Goal: Transaction & Acquisition: Purchase product/service

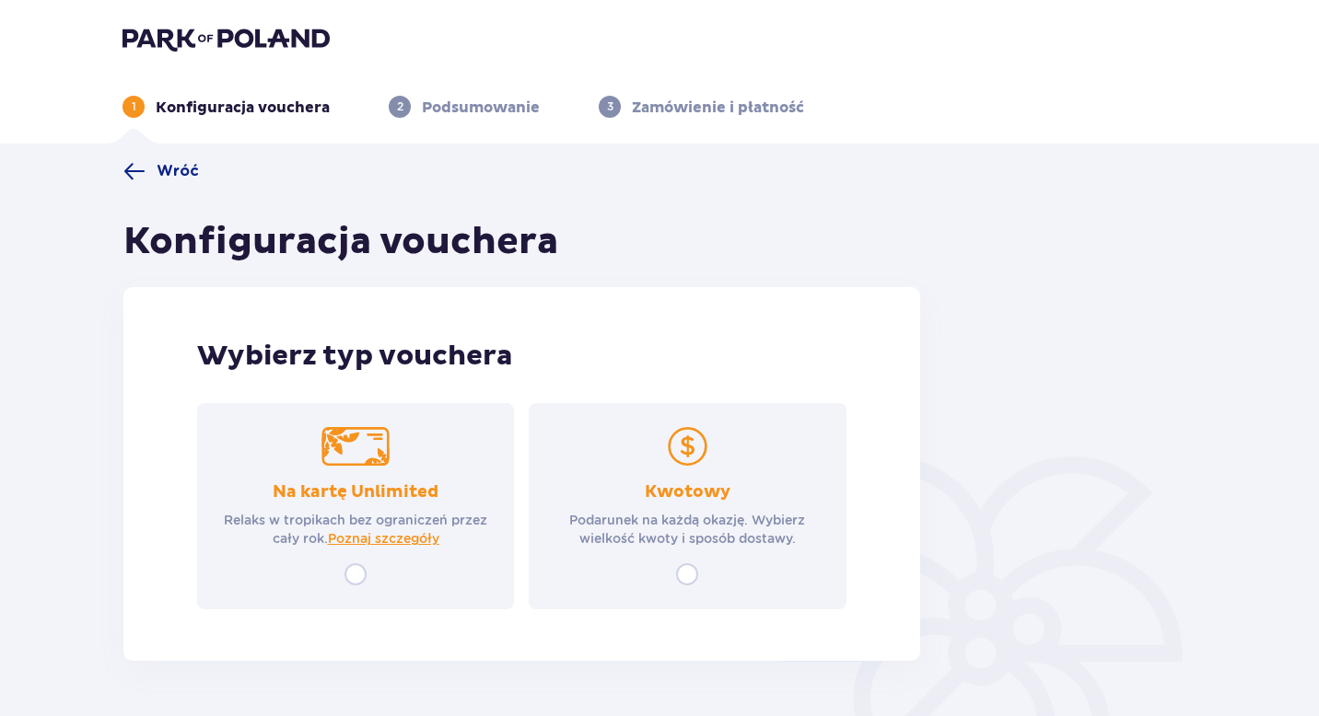
scroll to position [66, 0]
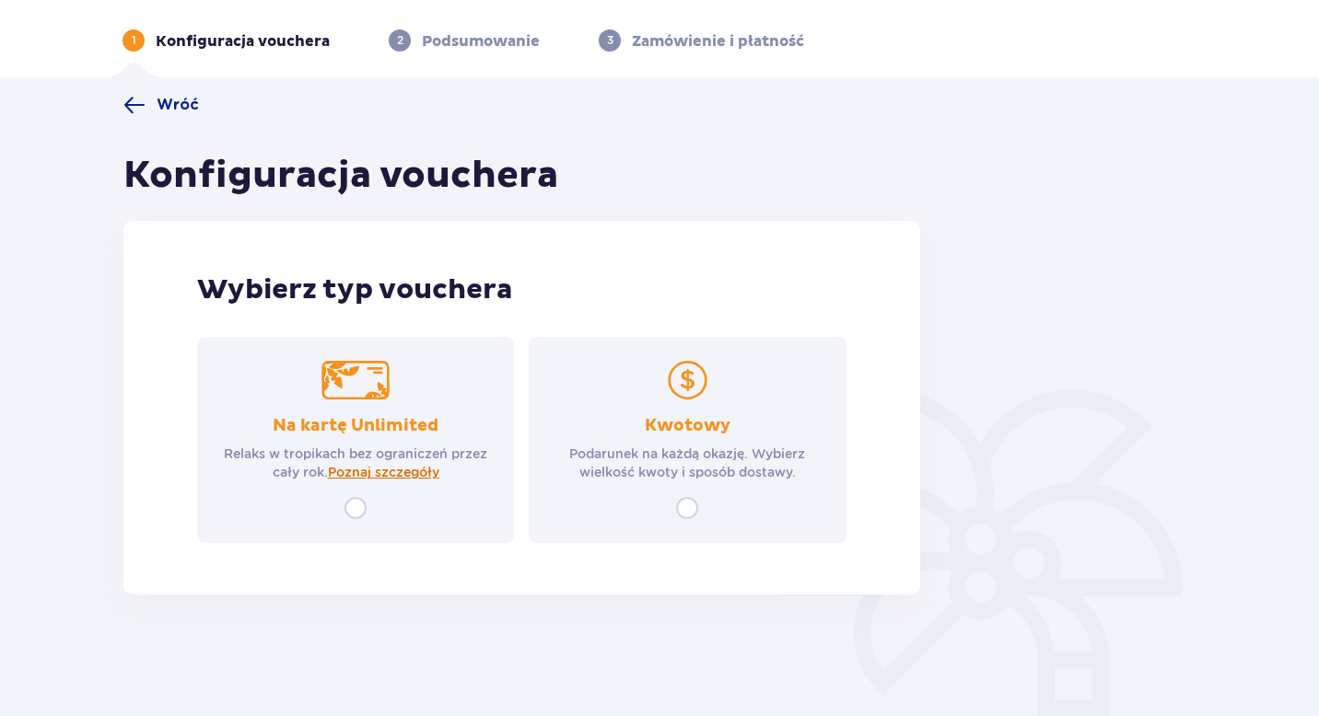
click at [362, 472] on span "Poznaj szczegóły" at bounding box center [383, 472] width 111 height 18
click at [687, 403] on div "Kwotowy Podarunek na każdą okazję. Wybierz wielkość kwoty i sposób dostawy." at bounding box center [687, 440] width 317 height 206
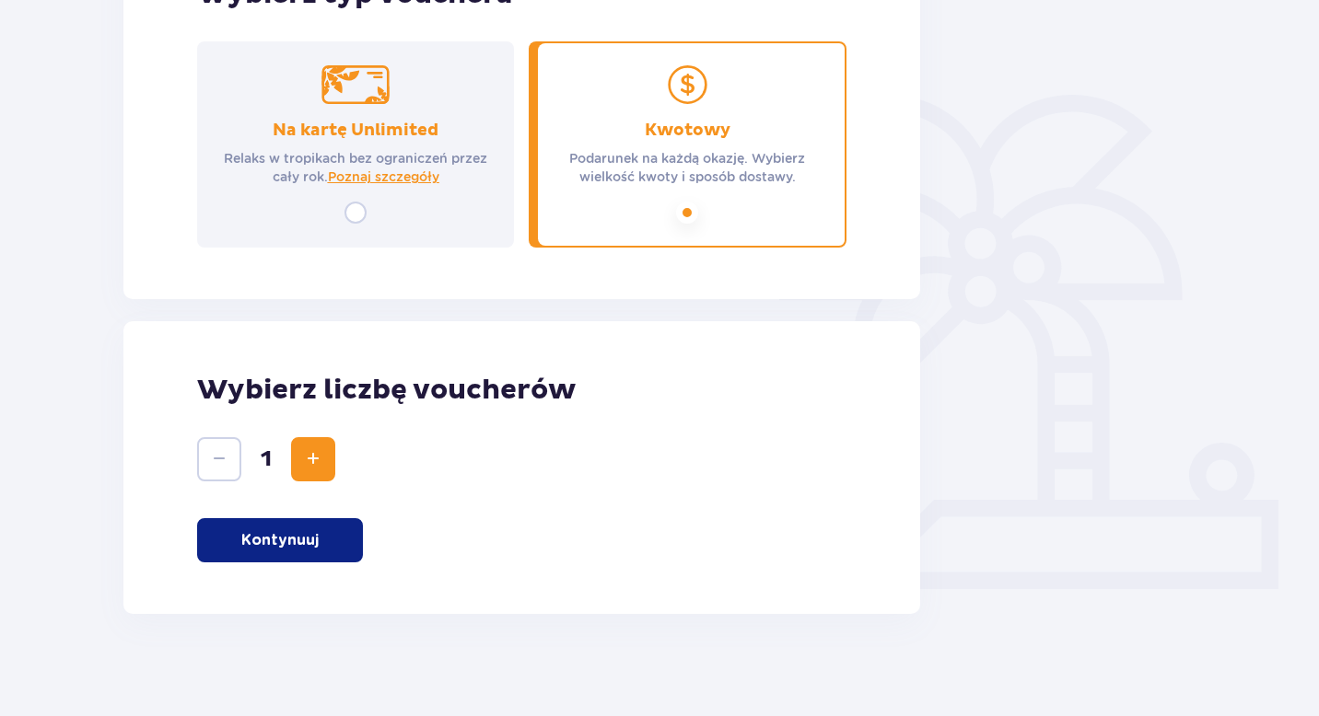
scroll to position [370, 0]
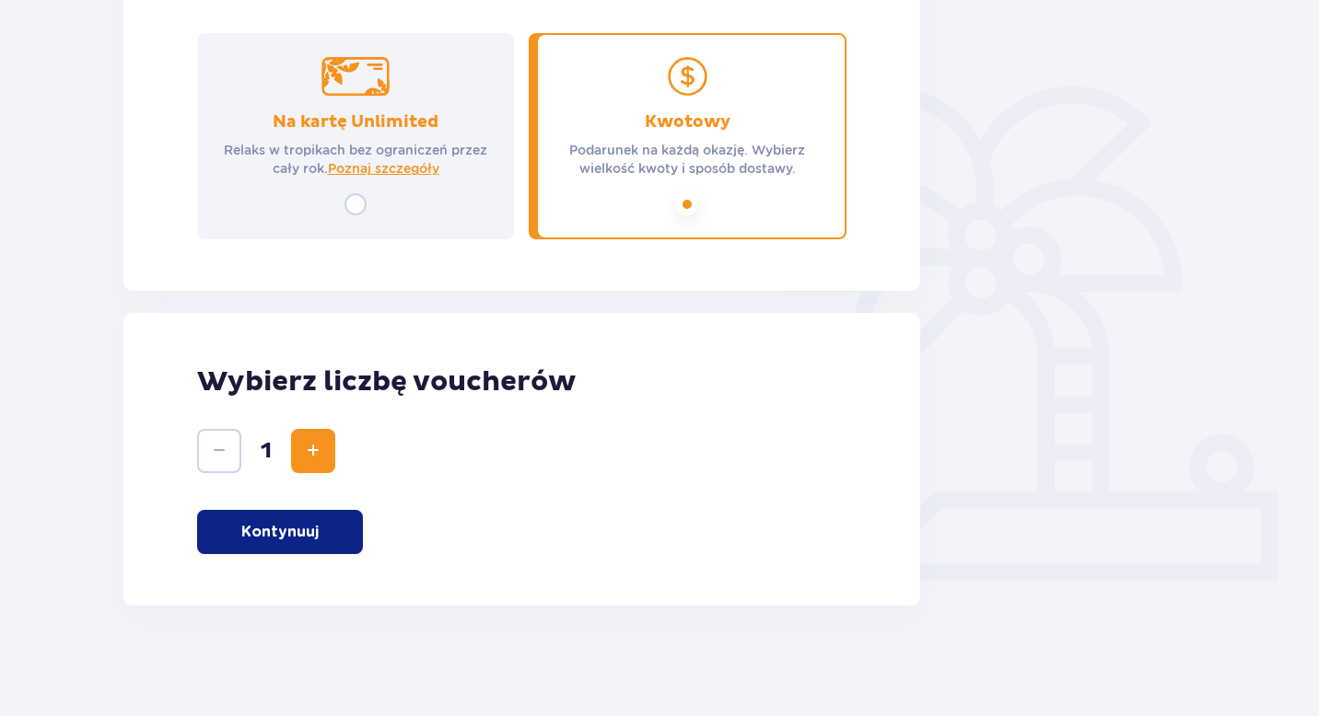
click at [279, 541] on p "Kontynuuj" at bounding box center [279, 532] width 77 height 20
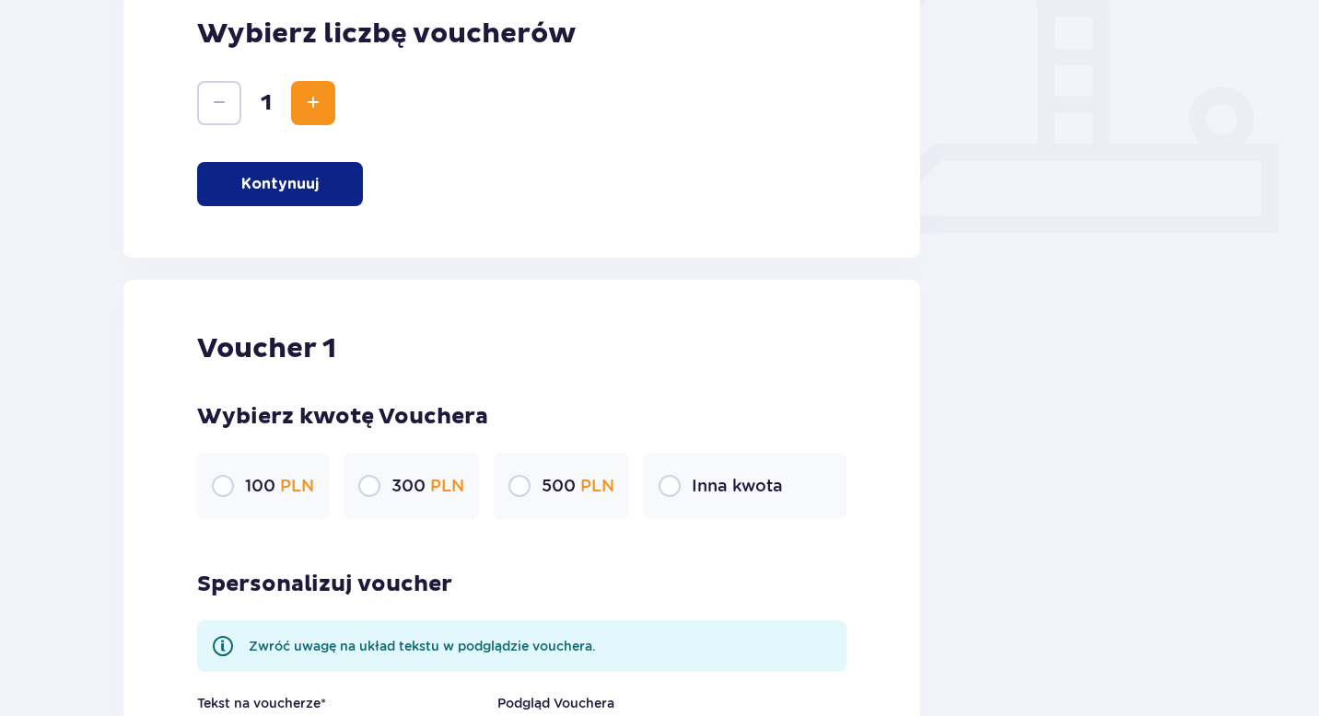
scroll to position [0, 0]
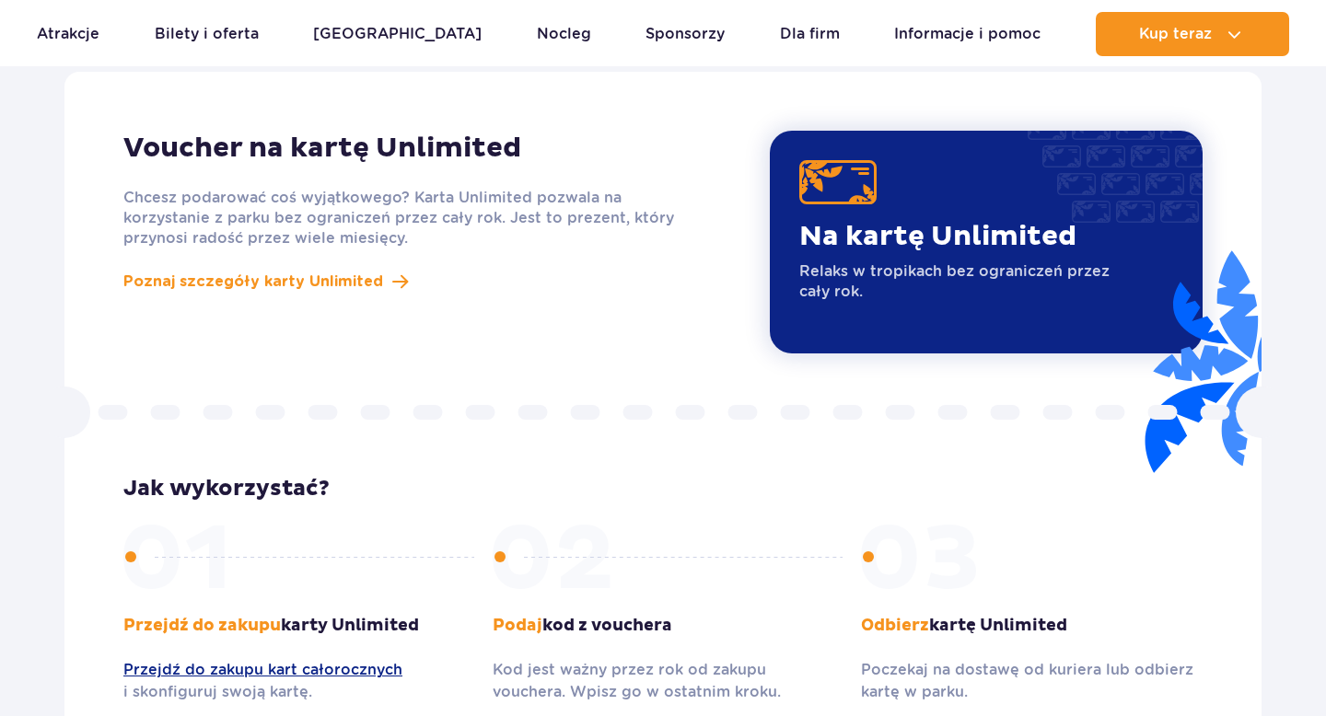
scroll to position [1599, 0]
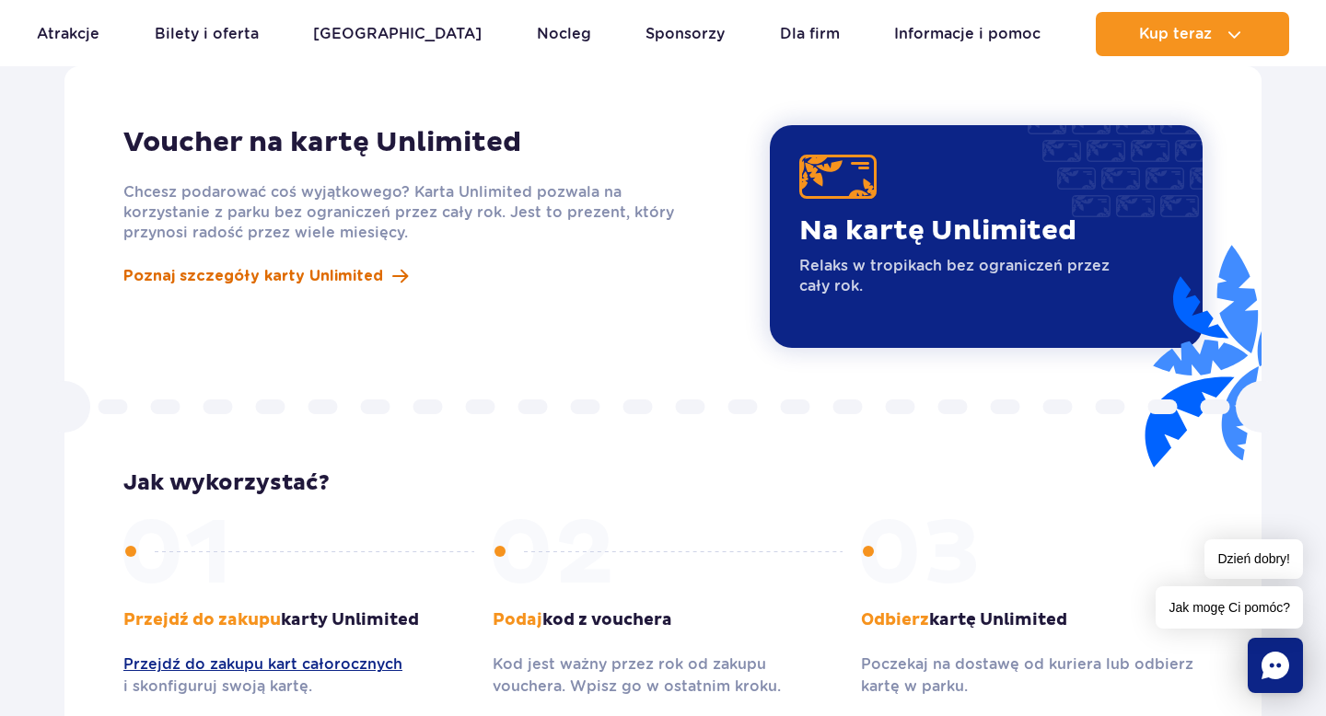
click at [213, 265] on span "Poznaj szczegóły karty Unlimited" at bounding box center [253, 276] width 260 height 22
click at [1257, 639] on rect "Chat" at bounding box center [1275, 665] width 55 height 55
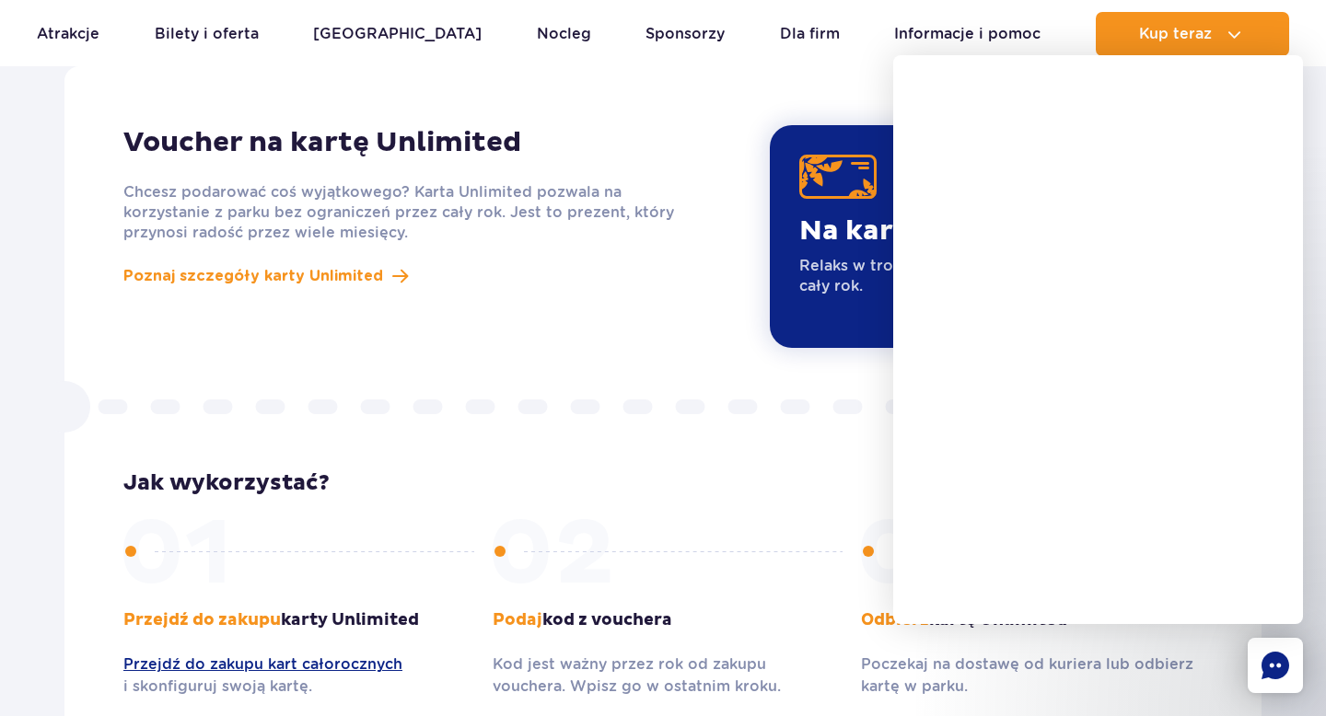
click at [1270, 680] on rect "Chat" at bounding box center [1275, 665] width 55 height 55
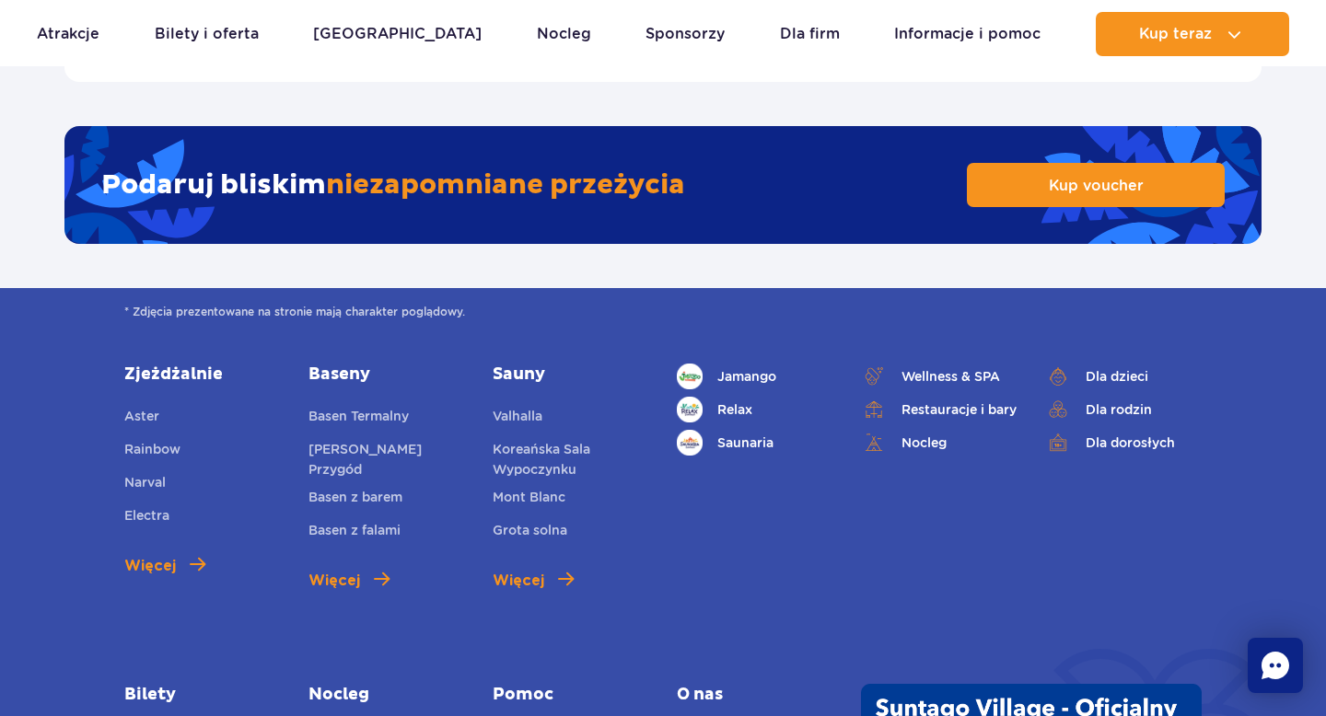
scroll to position [3641, 0]
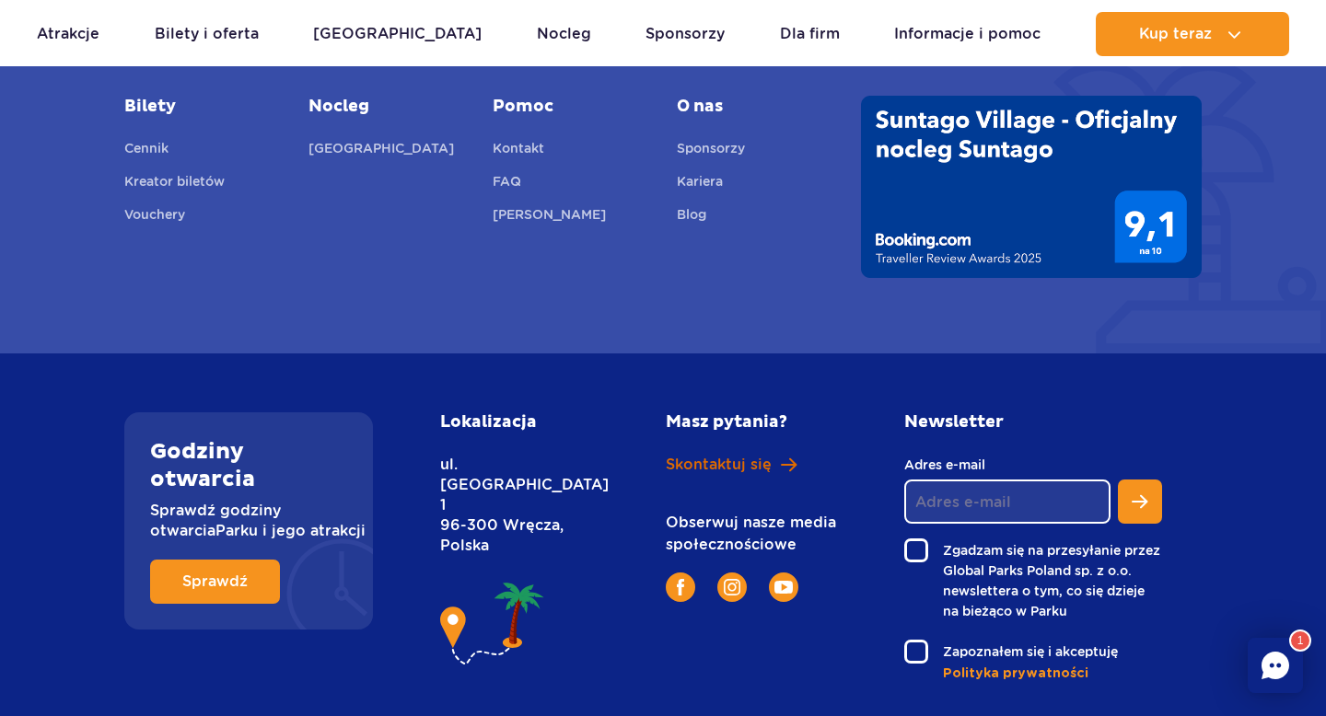
click at [754, 455] on span "Skontaktuj się" at bounding box center [719, 465] width 106 height 20
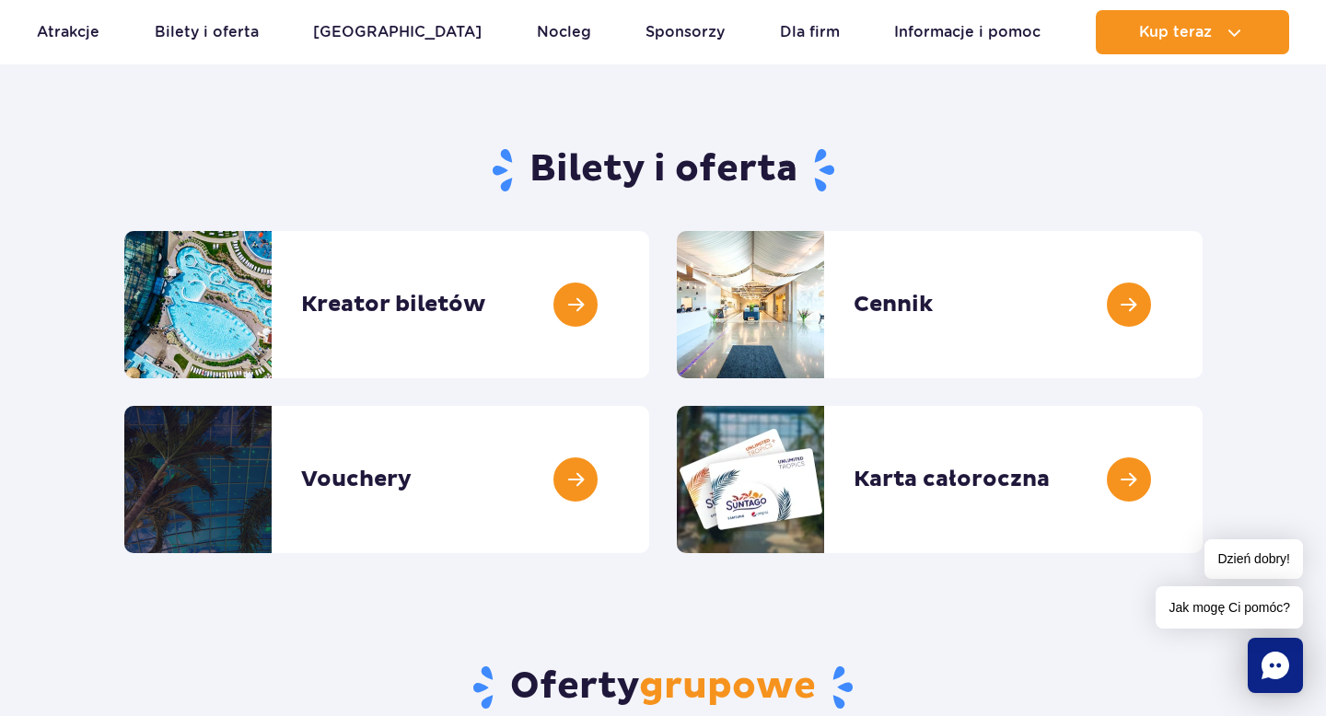
scroll to position [126, 0]
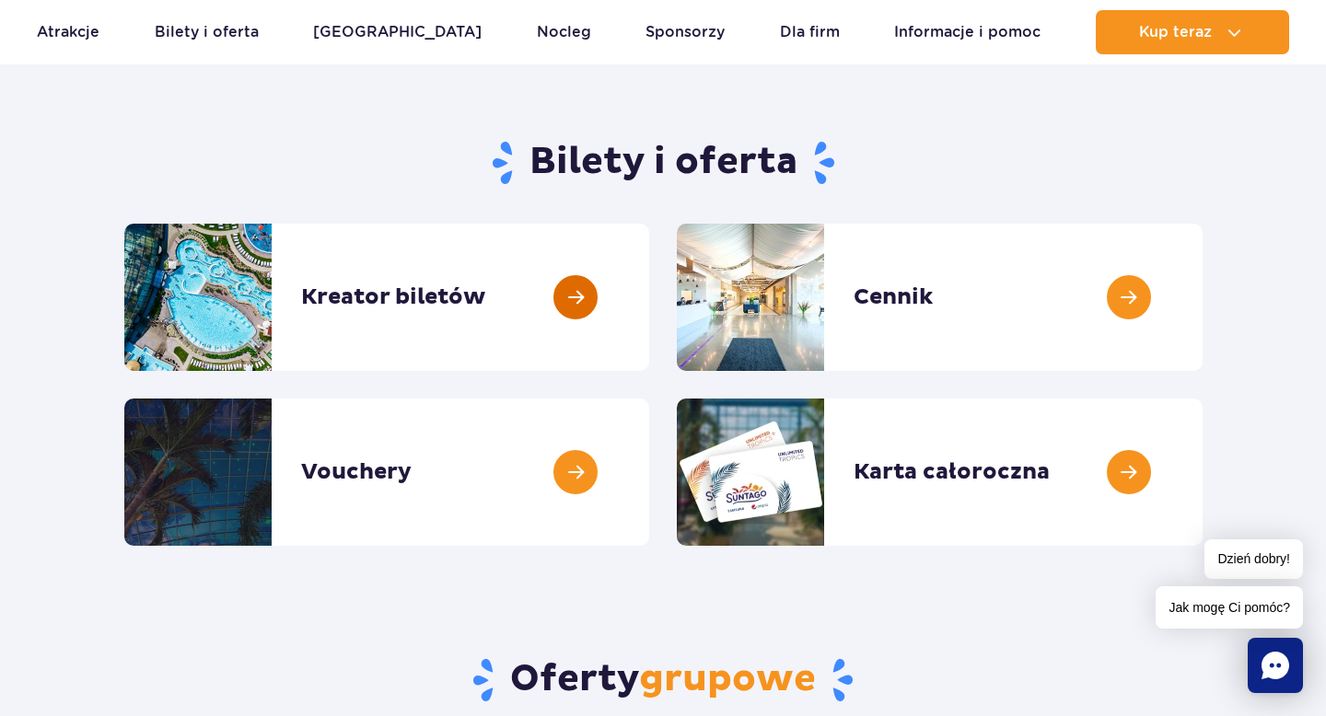
click at [649, 293] on link at bounding box center [649, 297] width 0 height 147
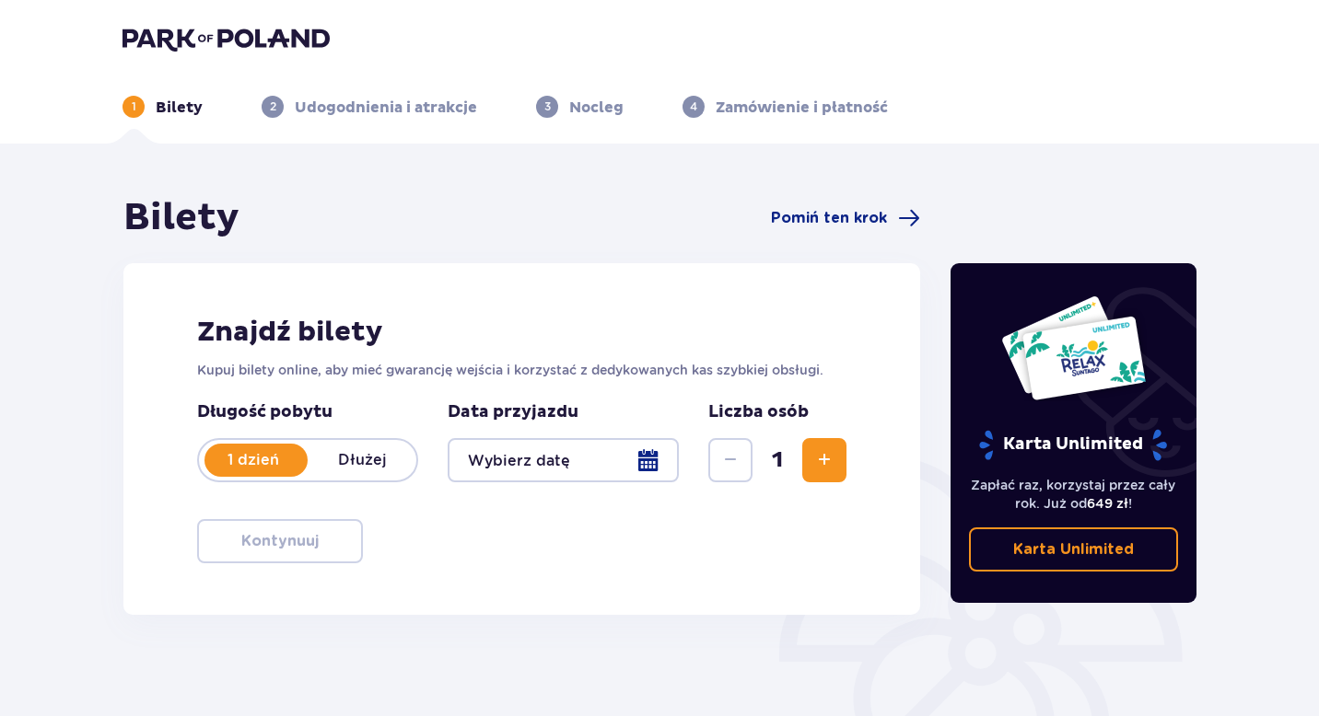
click at [657, 467] on div at bounding box center [563, 460] width 231 height 44
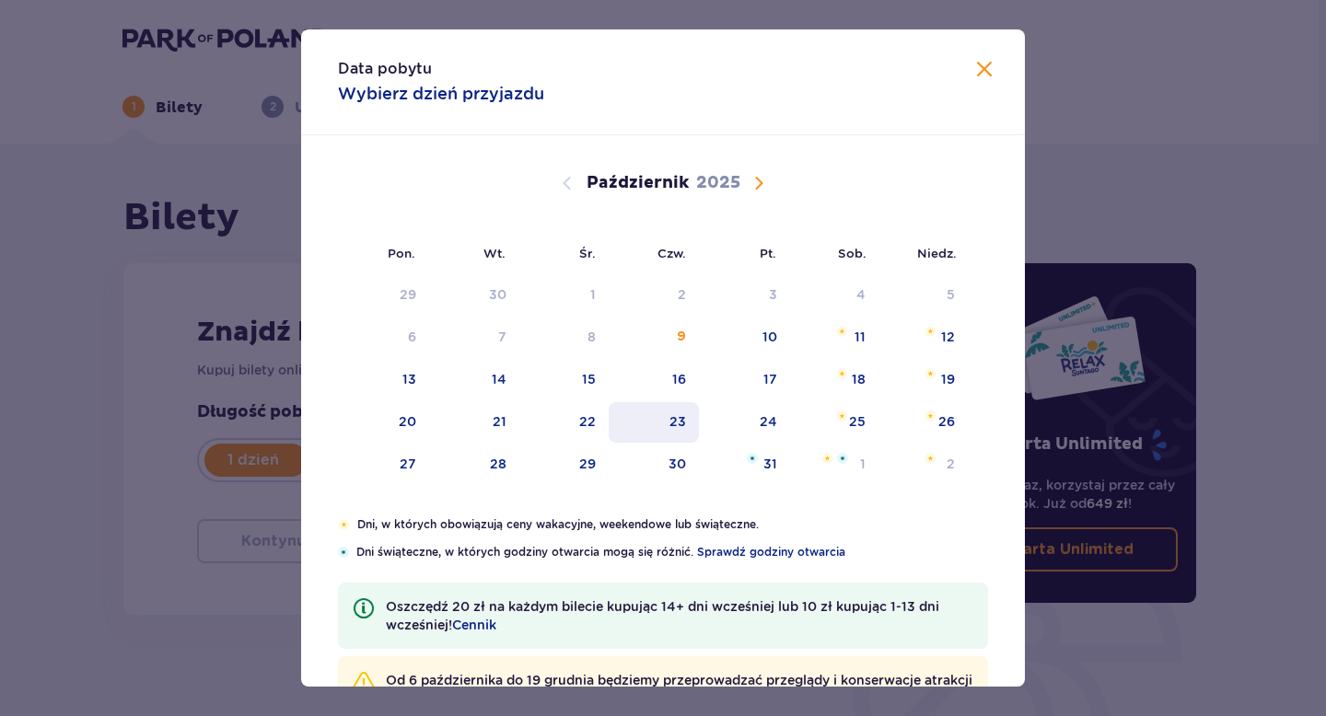
click at [692, 420] on div "23" at bounding box center [654, 422] width 91 height 41
type input "[DATE]"
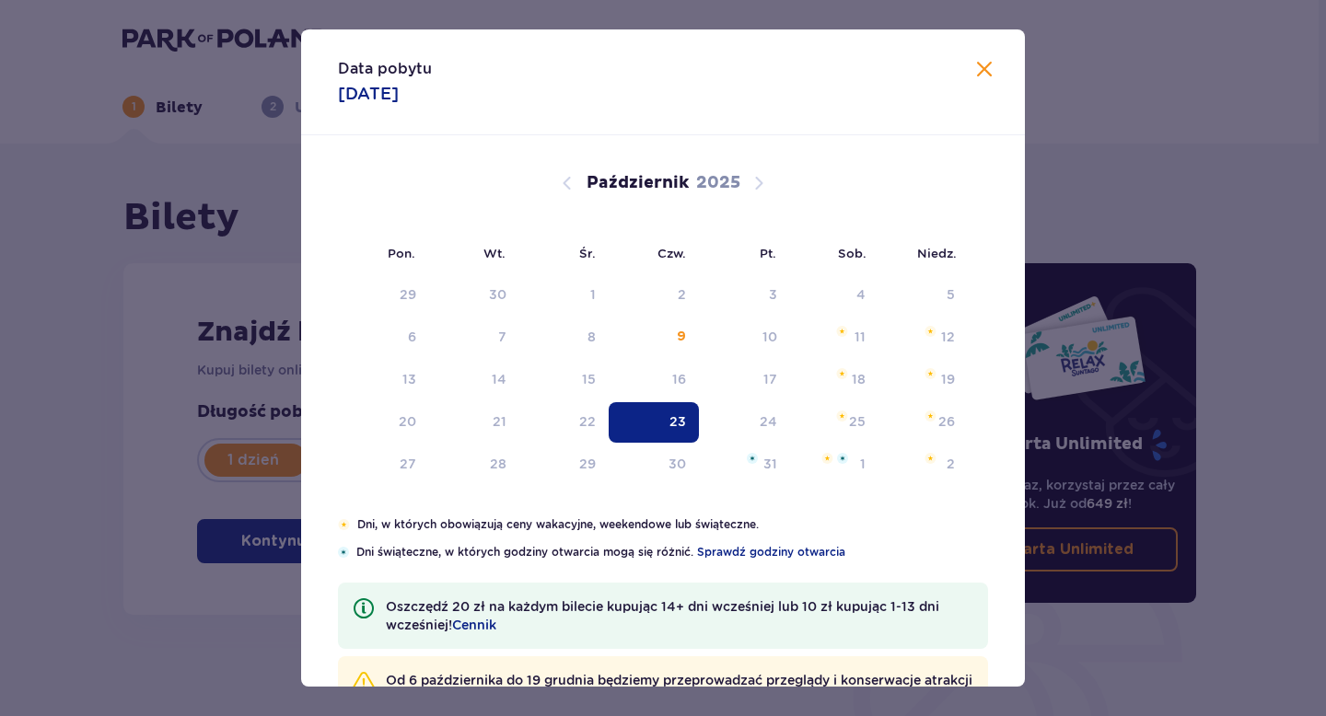
click at [1106, 184] on div "Bilety Pomiń ten krok Znajdź bilety Kupuj bilety online, aby mieć gwarancję wej…" at bounding box center [659, 541] width 1319 height 795
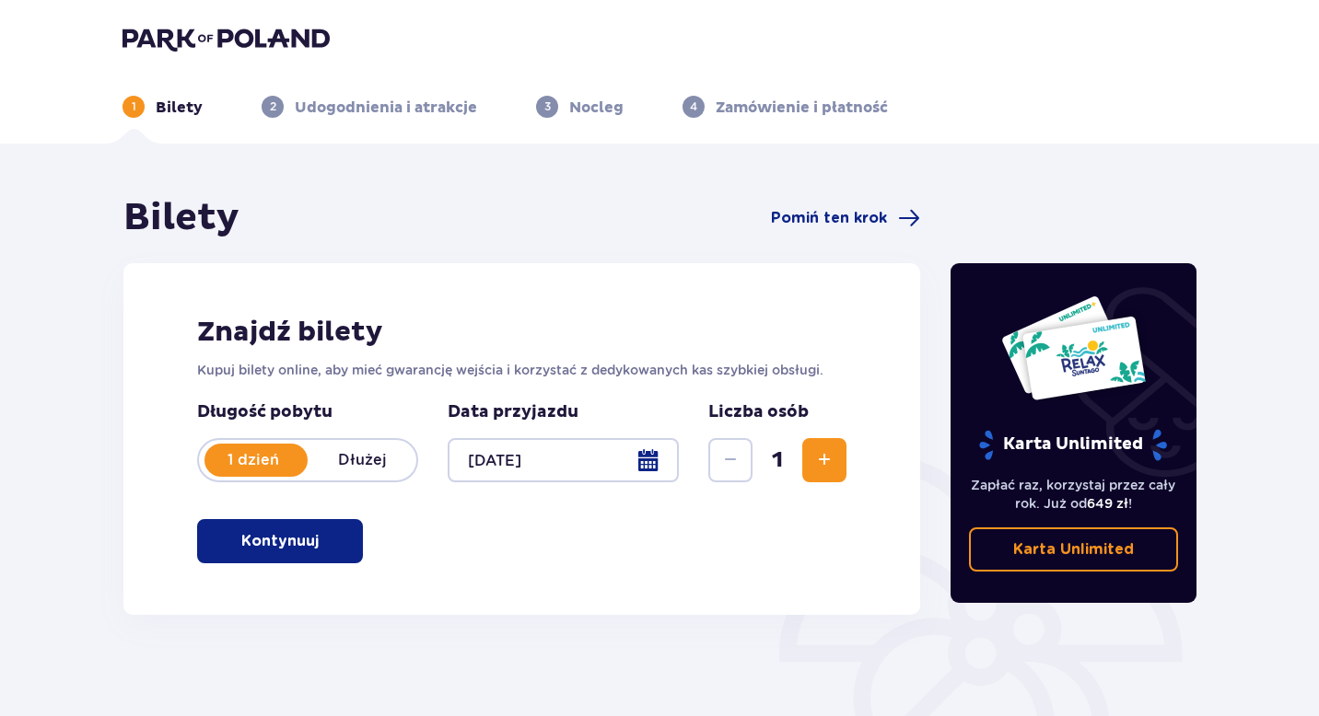
click at [318, 538] on span "button" at bounding box center [322, 541] width 22 height 22
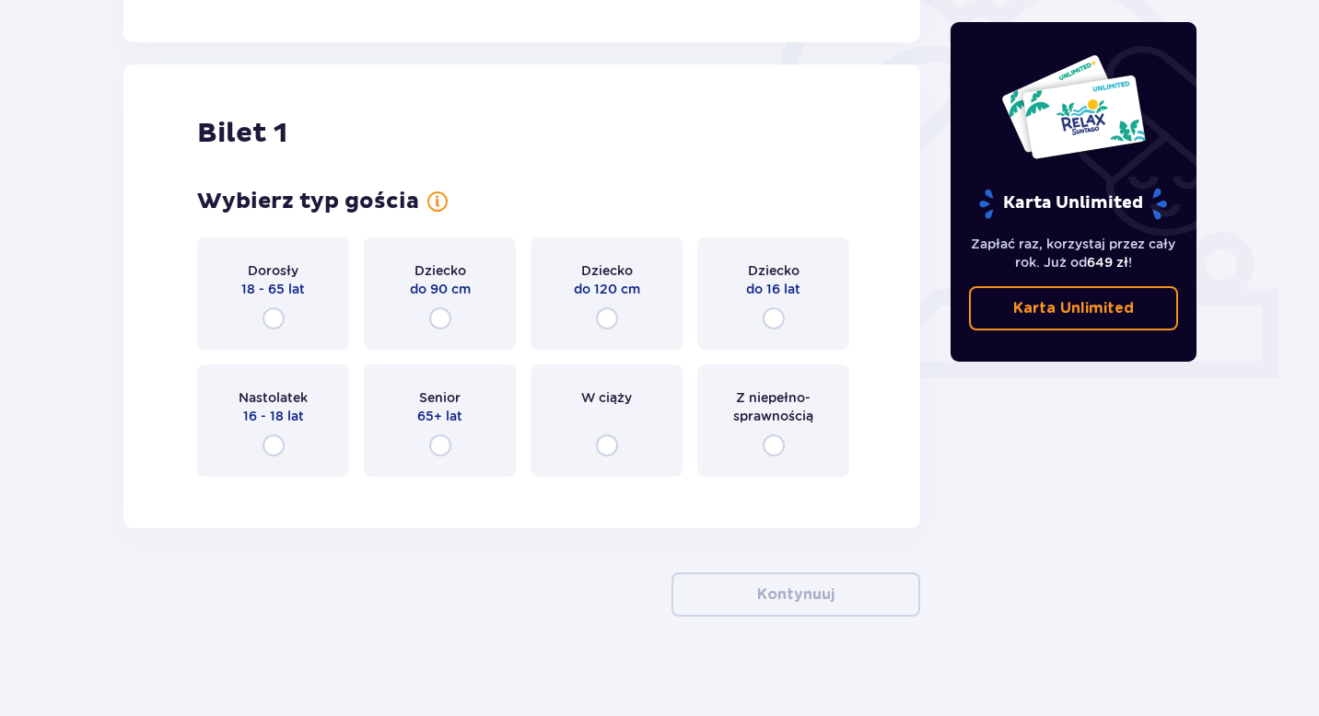
scroll to position [584, 0]
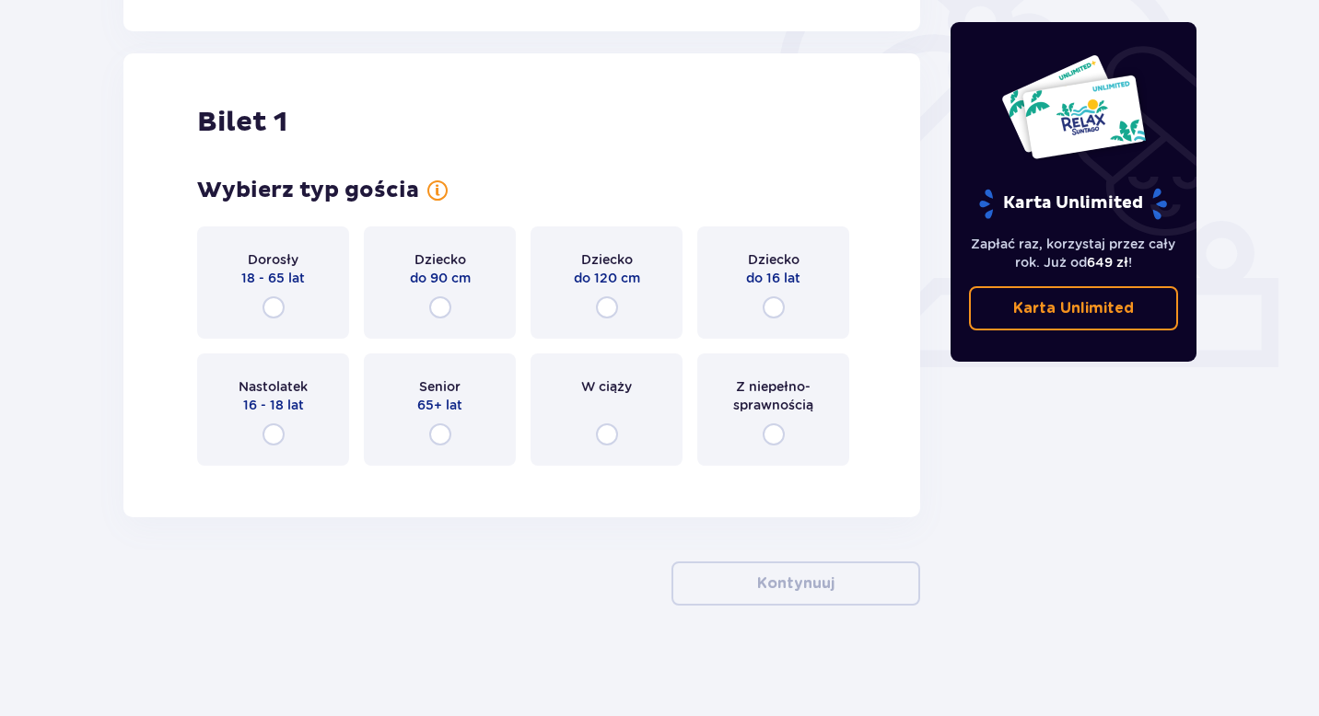
click at [285, 280] on span "18 - 65 lat" at bounding box center [273, 278] width 64 height 18
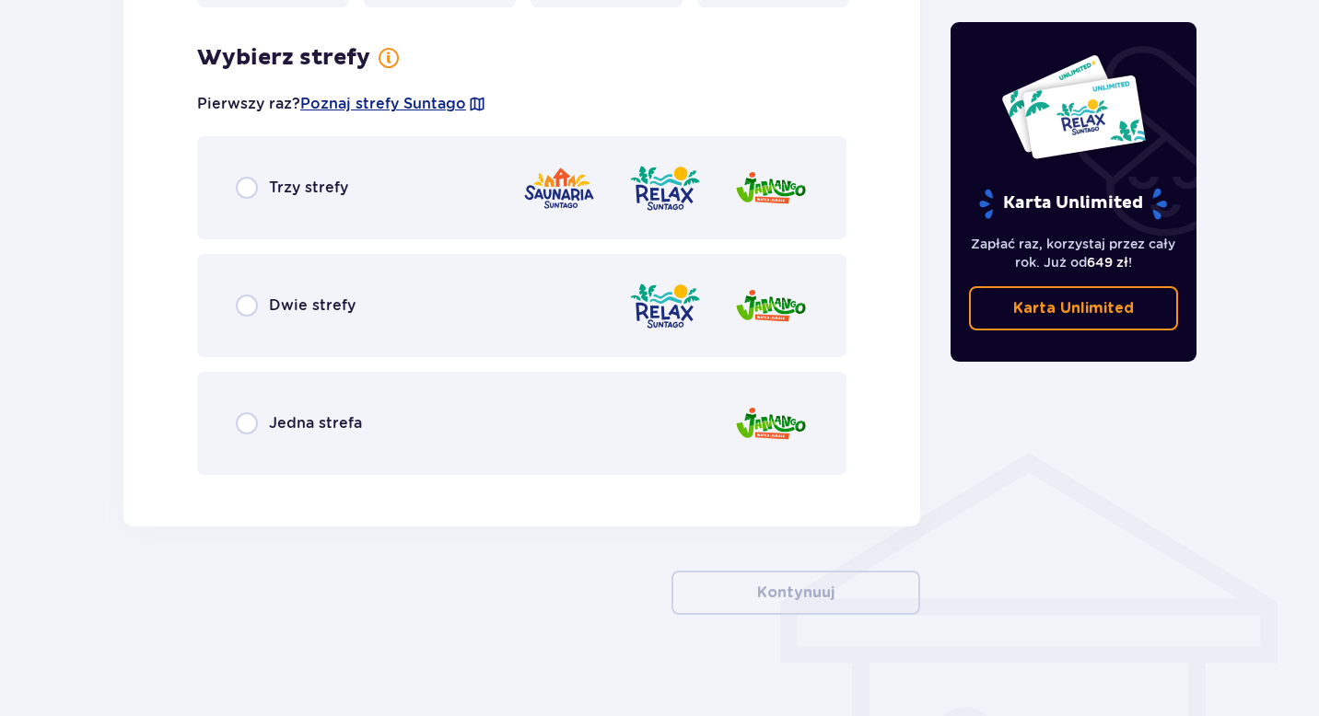
scroll to position [1052, 0]
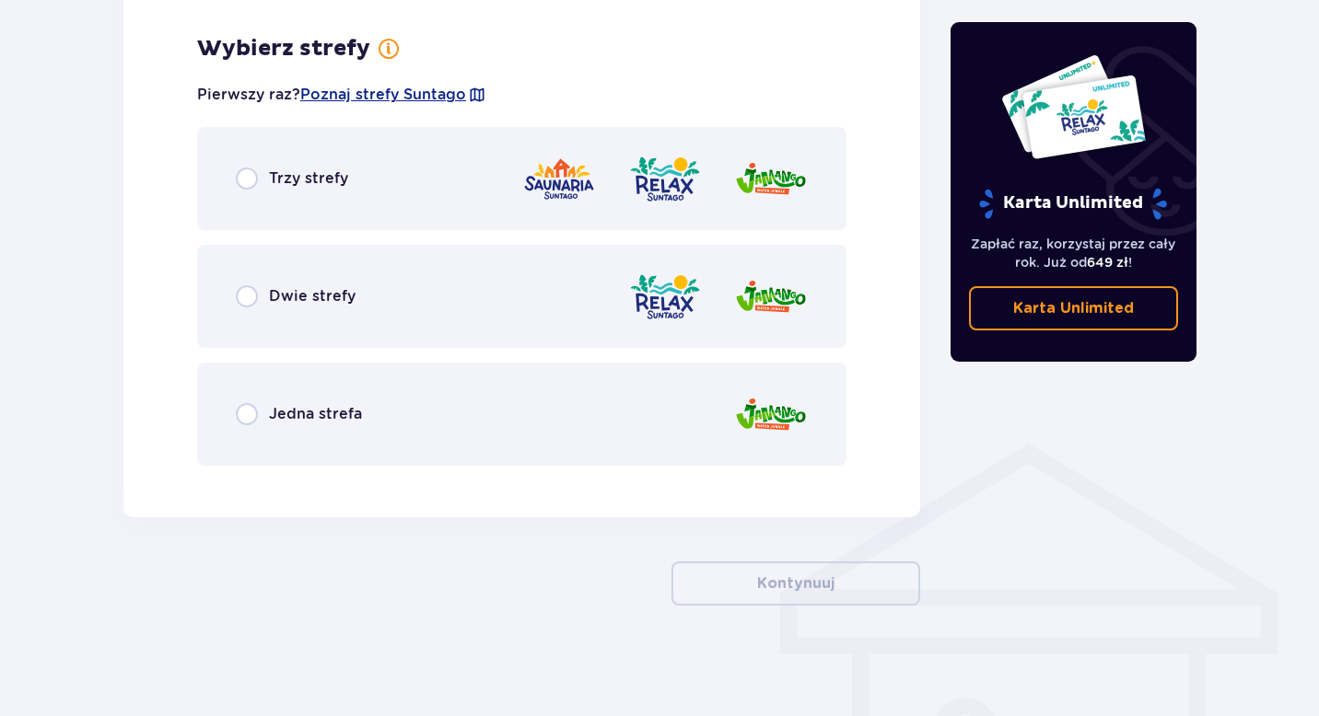
click at [343, 185] on span "Trzy strefy" at bounding box center [308, 179] width 79 height 20
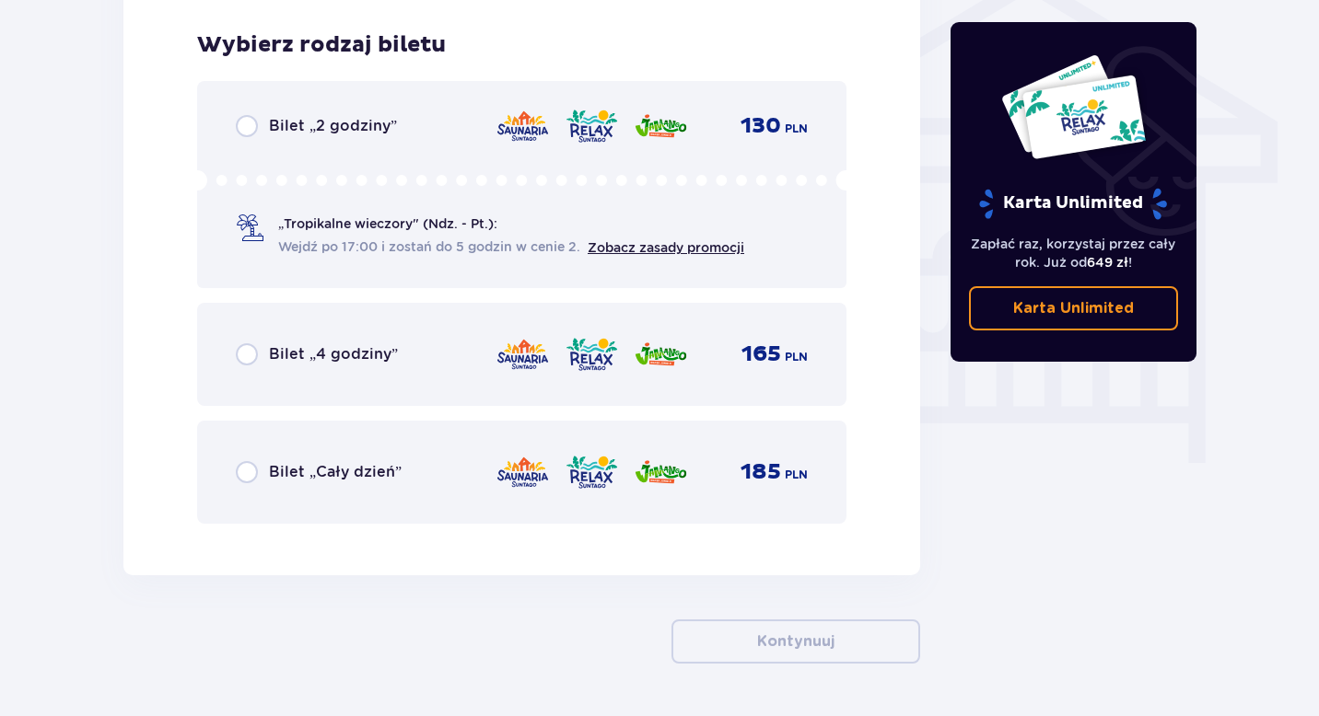
scroll to position [1532, 0]
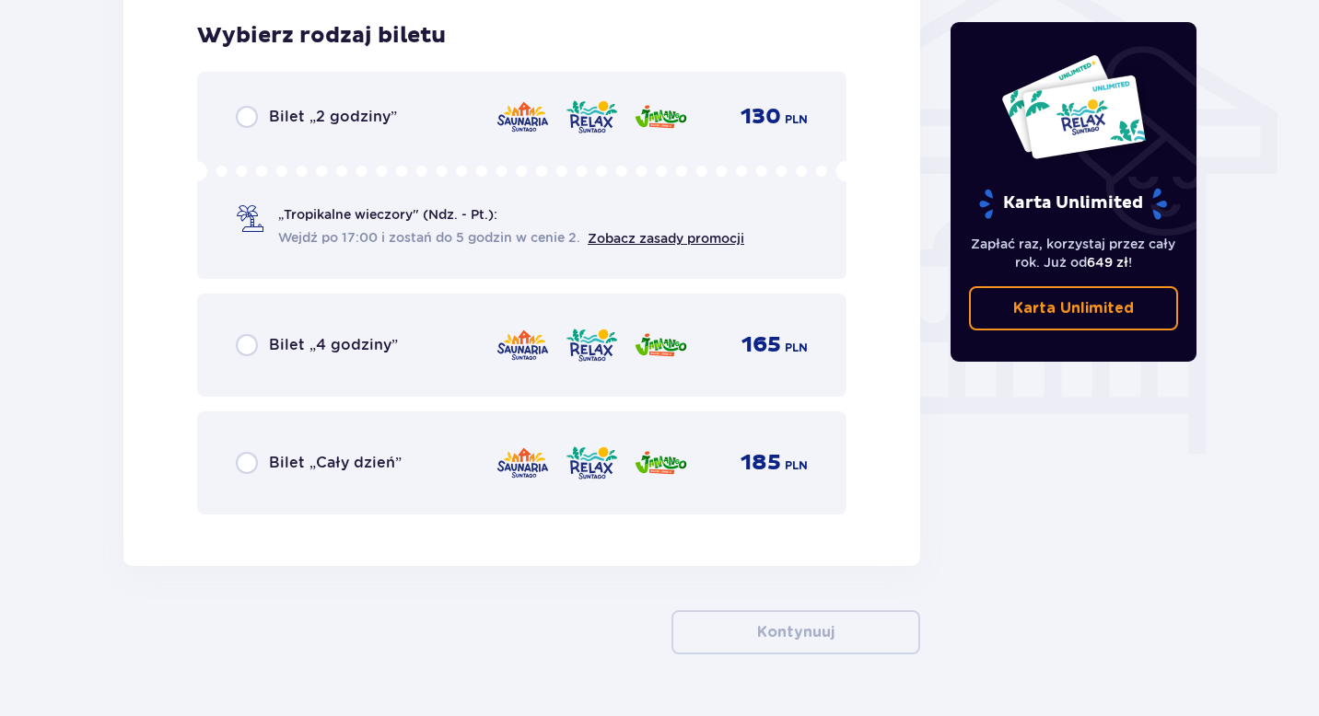
click at [396, 471] on span "Bilet „Cały dzień”" at bounding box center [335, 463] width 133 height 20
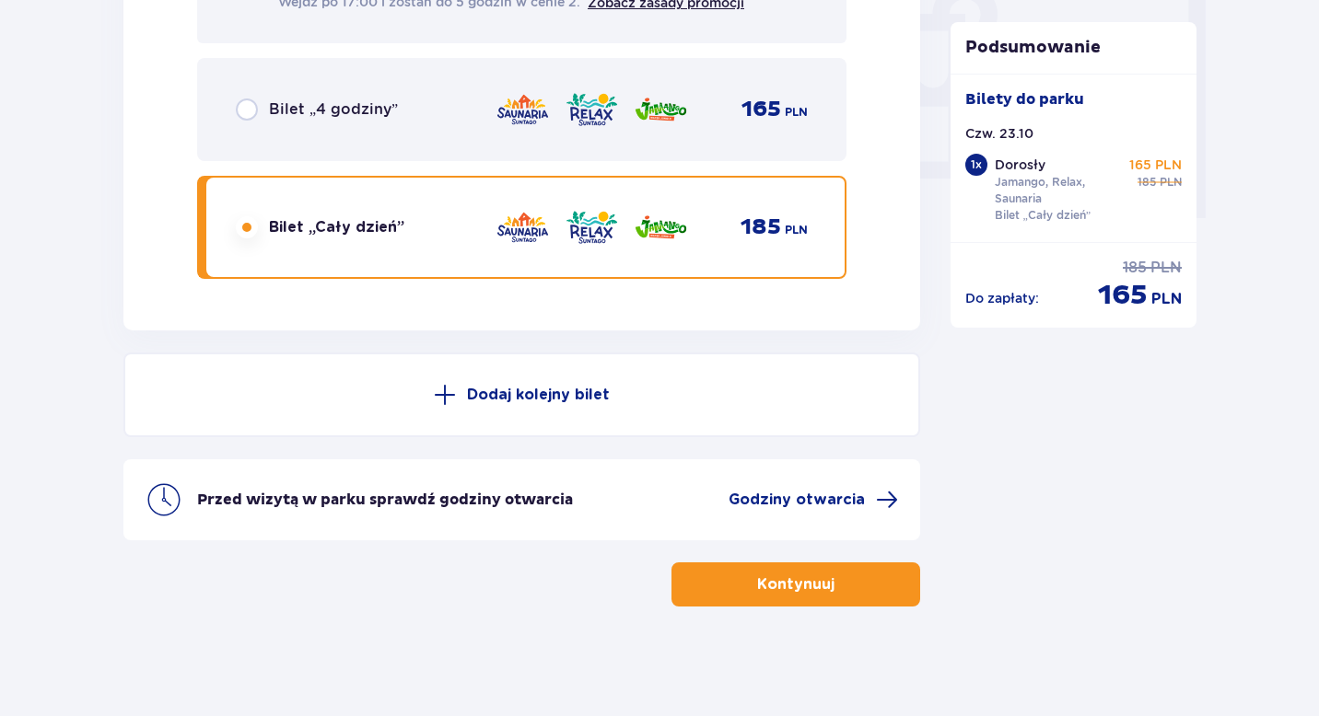
scroll to position [1769, 0]
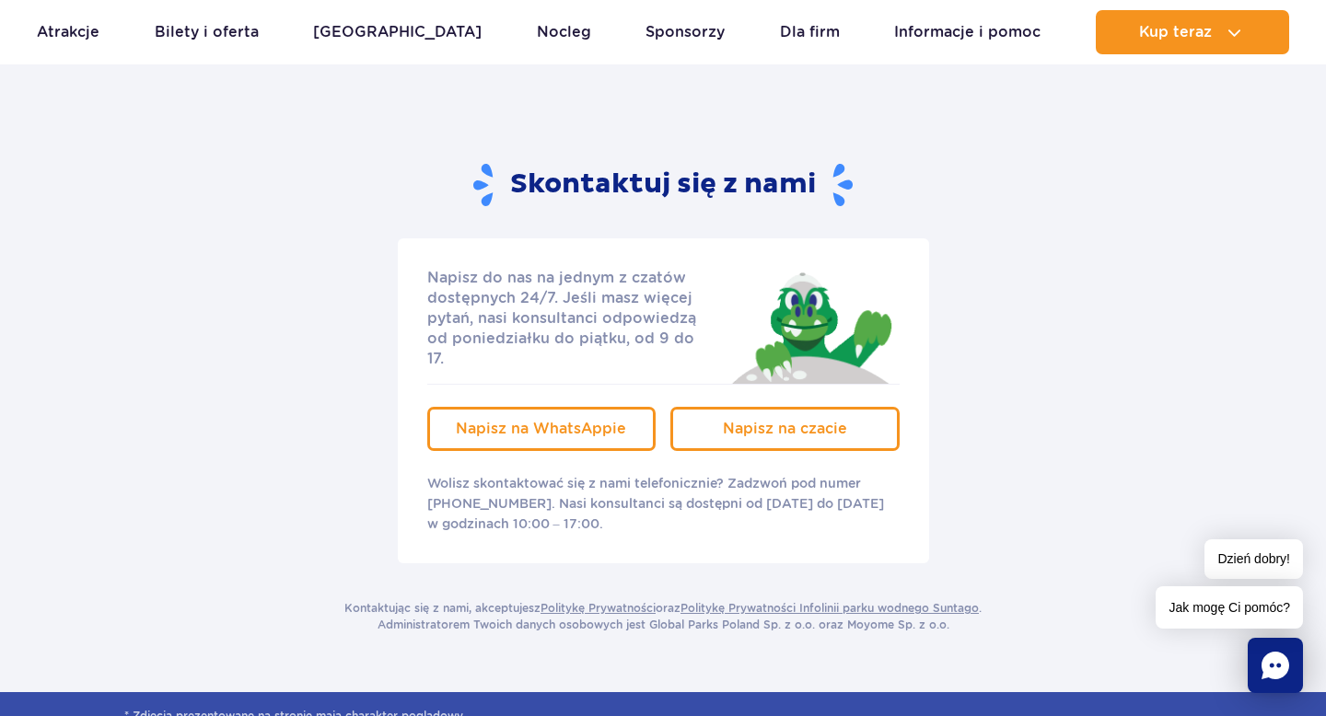
scroll to position [196, 0]
